Goal: Task Accomplishment & Management: Manage account settings

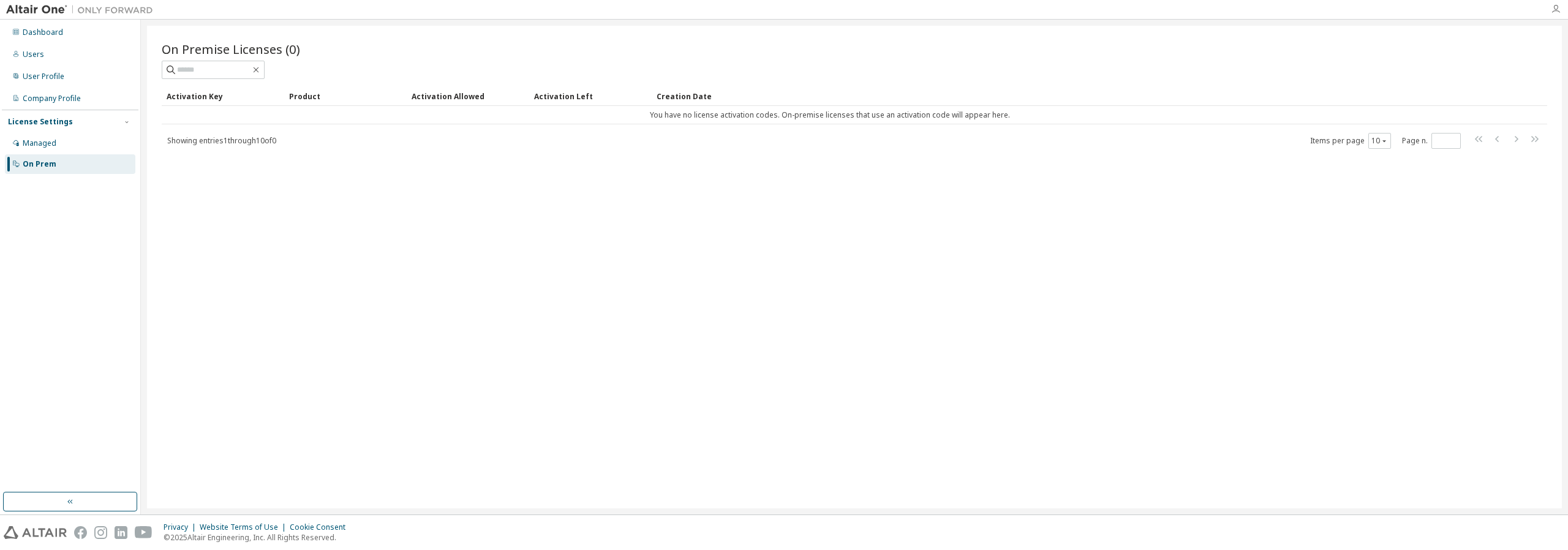
click at [1555, 10] on icon "button" at bounding box center [1555, 9] width 10 height 10
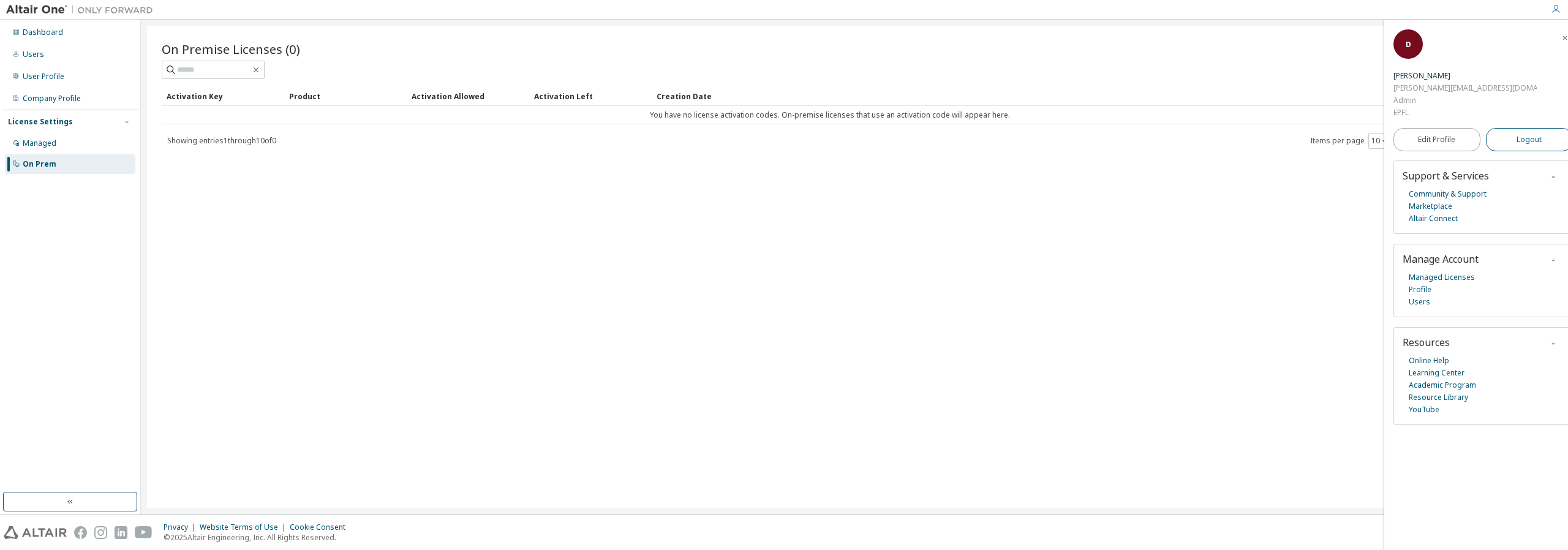
click at [1532, 128] on button "Logout" at bounding box center [1529, 139] width 87 height 23
